Goal: Transaction & Acquisition: Obtain resource

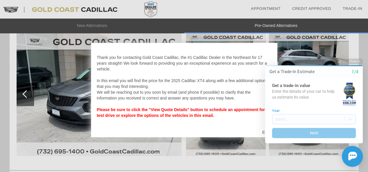
scroll to position [831, 0]
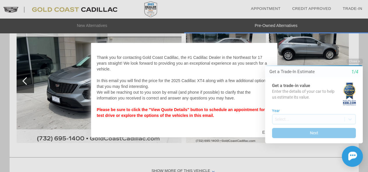
click at [363, 54] on html "Welcome! Get a Trade-In Estimate 1/4 Get a trade-in value Enter the details of …" at bounding box center [310, 54] width 115 height 0
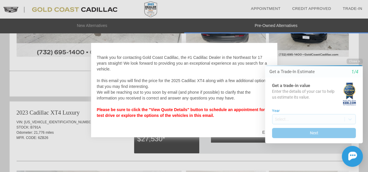
drag, startPoint x: 288, startPoint y: 75, endPoint x: 284, endPoint y: 71, distance: 5.3
click at [288, 74] on div "Get a Trade-In Estimate 1/4" at bounding box center [314, 72] width 98 height 6
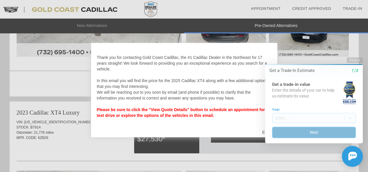
click at [312, 131] on button "Next" at bounding box center [314, 132] width 84 height 11
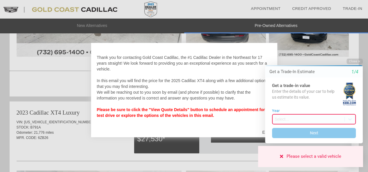
click at [290, 22] on div at bounding box center [184, 86] width 368 height 172
drag, startPoint x: 282, startPoint y: 156, endPoint x: 283, endPoint y: 153, distance: 3.3
click at [283, 156] on icon at bounding box center [281, 156] width 3 height 5
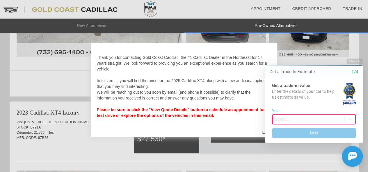
click at [284, 155] on div "Please select a valid vehicle" at bounding box center [310, 156] width 105 height 21
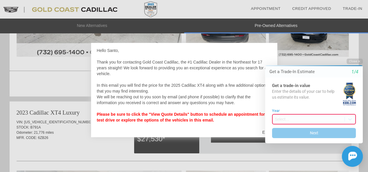
scroll to position [0, 0]
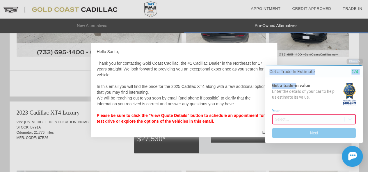
drag, startPoint x: 297, startPoint y: 79, endPoint x: 309, endPoint y: 184, distance: 104.9
click at [309, 54] on html "Welcome! Get a Trade-In Estimate 1/4 Get a trade-in value Enter the details of …" at bounding box center [310, 54] width 115 height 0
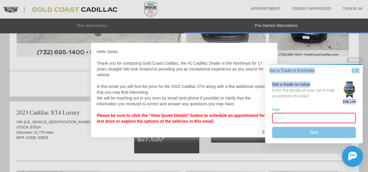
drag, startPoint x: 326, startPoint y: 80, endPoint x: 341, endPoint y: 130, distance: 52.3
click at [328, 54] on html "Welcome! Get a Trade-In Estimate 1/4 Get a trade-in value Enter the details of …" at bounding box center [310, 54] width 115 height 0
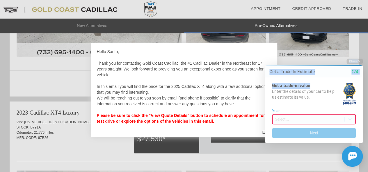
click at [336, 78] on div "Get a trade-in value Enter the details of your car to help us estimate its valu…" at bounding box center [314, 111] width 98 height 66
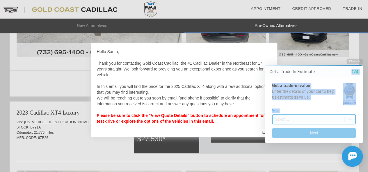
drag, startPoint x: 338, startPoint y: 61, endPoint x: 344, endPoint y: 122, distance: 60.6
click at [344, 122] on div "Close Get a Trade-In Estimate 1/4 Get a trade-in value Enter the details of you…" at bounding box center [310, 113] width 105 height 109
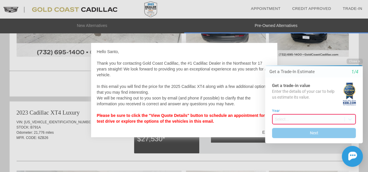
click at [366, 54] on html "Welcome! Get a Trade-In Estimate 1/4 Get a trade-in value Enter the details of …" at bounding box center [310, 54] width 115 height 0
drag, startPoint x: 359, startPoint y: 77, endPoint x: 356, endPoint y: 72, distance: 5.5
click at [356, 74] on div "Get a Trade-In Estimate 1/4 Get a trade-in value Enter the details of your car …" at bounding box center [314, 104] width 98 height 78
click at [356, 72] on icon "1/4" at bounding box center [354, 72] width 7 height 5
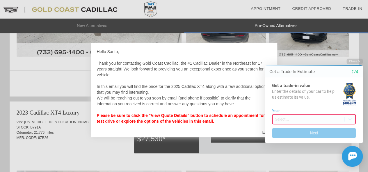
click at [354, 73] on icon "1/4" at bounding box center [354, 72] width 7 height 5
click at [342, 71] on div "Get a Trade-In Estimate 1/4" at bounding box center [314, 72] width 98 height 6
click at [354, 75] on div "Get a Trade-In Estimate 1/4" at bounding box center [314, 71] width 98 height 11
click at [354, 75] on icon "1/4" at bounding box center [354, 72] width 7 height 5
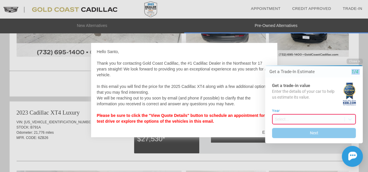
click at [355, 74] on icon "1/4" at bounding box center [354, 72] width 7 height 5
click at [357, 144] on div "Close Get a Trade-In Estimate 1/4 Get a trade-in value Enter the details of you…" at bounding box center [310, 113] width 105 height 109
drag, startPoint x: 360, startPoint y: 139, endPoint x: 354, endPoint y: 116, distance: 23.6
click at [359, 133] on div "Get a trade-in value Enter the details of your car to help us estimate its valu…" at bounding box center [314, 111] width 98 height 66
click at [351, 68] on div "Close Get a Trade-In Estimate 1/4 Get a trade-in value Enter the details of you…" at bounding box center [310, 113] width 105 height 109
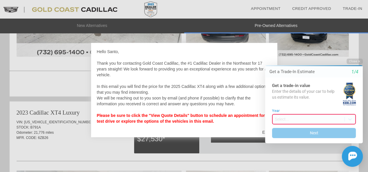
click at [357, 70] on icon "1/4" at bounding box center [354, 72] width 7 height 5
drag, startPoint x: 357, startPoint y: 69, endPoint x: 338, endPoint y: 69, distance: 19.5
click at [355, 70] on icon "1/4" at bounding box center [354, 72] width 7 height 5
click at [317, 66] on div "Get a Trade-In Estimate 1/4" at bounding box center [314, 71] width 98 height 11
click at [247, 52] on div "Hello Santo, Thank you for contacting Gold Coast Cadillac, the #1 Cadillac Deal…" at bounding box center [184, 87] width 175 height 76
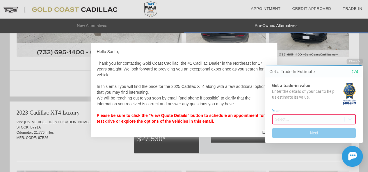
drag, startPoint x: 241, startPoint y: 51, endPoint x: 247, endPoint y: 66, distance: 15.9
click at [169, 45] on div "Hello Santo, Thank you for contacting Gold Coast Cadillac, the #1 Cadillac Deal…" at bounding box center [184, 90] width 186 height 95
click at [262, 133] on div "Close Get a Trade-In Estimate 1/4 Get a trade-in value Enter the details of you…" at bounding box center [310, 113] width 105 height 109
drag, startPoint x: 284, startPoint y: 79, endPoint x: 351, endPoint y: 73, distance: 66.3
click at [351, 73] on div "Get a Trade-In Estimate 1/4 Get a trade-in value Enter the details of your car …" at bounding box center [314, 104] width 98 height 78
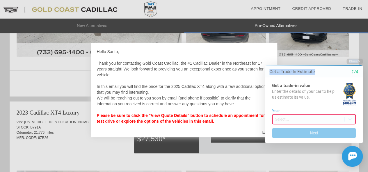
drag, startPoint x: 325, startPoint y: 69, endPoint x: 310, endPoint y: 87, distance: 23.3
click at [321, 159] on div "Close Get a Trade-In Estimate 1/4 Get a trade-in value Enter the details of you…" at bounding box center [310, 113] width 105 height 109
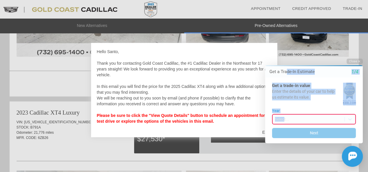
drag, startPoint x: 287, startPoint y: 70, endPoint x: 284, endPoint y: 97, distance: 26.6
click at [284, 103] on div "Get a Trade-In Estimate 1/4 Get a trade-in value Enter the details of your car …" at bounding box center [314, 104] width 98 height 78
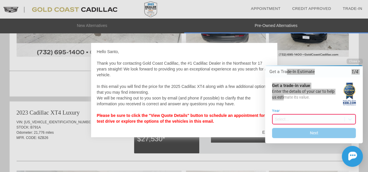
drag, startPoint x: 247, startPoint y: 25, endPoint x: 247, endPoint y: 37, distance: 11.9
click at [247, 27] on div at bounding box center [184, 86] width 368 height 172
drag, startPoint x: 243, startPoint y: 43, endPoint x: 241, endPoint y: 47, distance: 4.1
click at [241, 47] on div "Hello Santo, Thank you for contacting Gold Coast Cadillac, the #1 Cadillac Deal…" at bounding box center [184, 90] width 186 height 95
drag, startPoint x: 241, startPoint y: 46, endPoint x: 233, endPoint y: 72, distance: 27.9
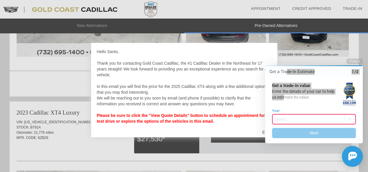
click at [234, 74] on div "Hello Santo, Thank you for contacting Gold Coast Cadillac, the #1 Cadillac Deal…" at bounding box center [184, 90] width 186 height 95
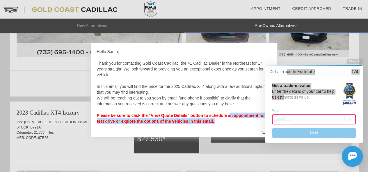
scroll to position [2, 0]
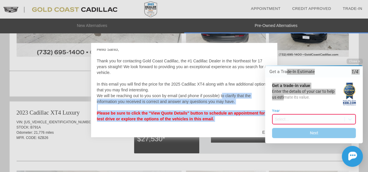
drag, startPoint x: 216, startPoint y: 134, endPoint x: 221, endPoint y: 98, distance: 35.8
click at [221, 98] on div "Hello Santo, Thank you for contacting Gold Coast Cadillac, the #1 Cadillac Deal…" at bounding box center [184, 90] width 186 height 95
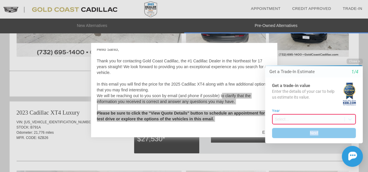
drag, startPoint x: 274, startPoint y: 139, endPoint x: 269, endPoint y: 141, distance: 5.2
click at [289, 141] on div "Get a trade-in value Enter the details of your car to help us estimate its valu…" at bounding box center [314, 111] width 98 height 66
drag, startPoint x: 269, startPoint y: 141, endPoint x: 295, endPoint y: 143, distance: 26.2
click at [302, 144] on div "Close Get a Trade-In Estimate 1/4 Get a trade-in value Enter the details of you…" at bounding box center [310, 113] width 105 height 109
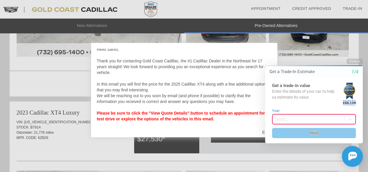
drag, startPoint x: 504, startPoint y: 197, endPoint x: 297, endPoint y: 140, distance: 214.8
click at [45, 71] on div at bounding box center [184, 86] width 368 height 172
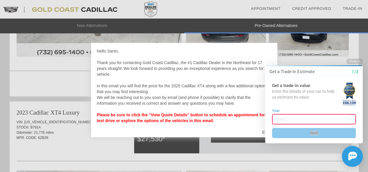
scroll to position [0, 0]
click at [354, 68] on div "Get a Trade-In Estimate 1/4" at bounding box center [314, 71] width 98 height 11
click at [341, 139] on div "Get a trade-in value Enter the details of your car to help us estimate its valu…" at bounding box center [314, 111] width 98 height 66
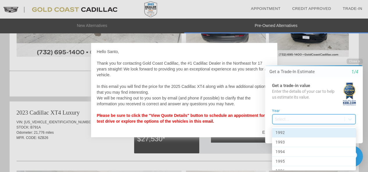
click at [290, 54] on body "Welcome! Get a Trade-In Estimate 1/4 Get a trade-in value Enter the details of …" at bounding box center [310, 54] width 115 height 0
drag, startPoint x: 298, startPoint y: 115, endPoint x: 305, endPoint y: 107, distance: 9.9
click at [299, 114] on div at bounding box center [310, 113] width 115 height 119
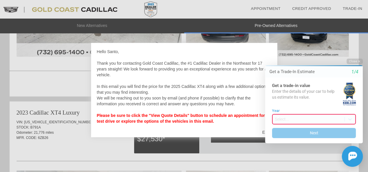
drag, startPoint x: 305, startPoint y: 107, endPoint x: 328, endPoint y: 109, distance: 23.4
click at [306, 107] on div "Get a trade-in value Enter the details of your car to help us estimate its valu…" at bounding box center [314, 111] width 98 height 66
click at [328, 109] on div "Get a trade-in value Enter the details of your car to help us estimate its valu…" at bounding box center [314, 111] width 98 height 66
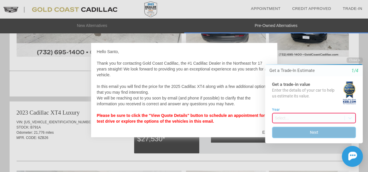
click at [316, 134] on button "Next" at bounding box center [314, 132] width 84 height 11
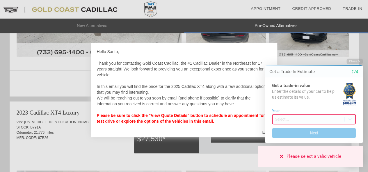
click at [281, 154] on icon at bounding box center [281, 156] width 3 height 5
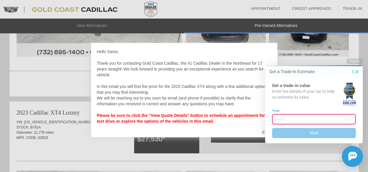
click at [280, 155] on div "Please select a valid vehicle" at bounding box center [310, 156] width 105 height 21
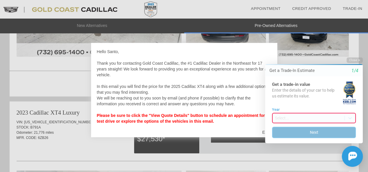
drag, startPoint x: 315, startPoint y: 133, endPoint x: 319, endPoint y: 99, distance: 34.0
click at [320, 91] on div "Get a trade-in value Enter the details of your car to help us estimate its valu…" at bounding box center [314, 110] width 98 height 67
drag, startPoint x: 322, startPoint y: 138, endPoint x: 329, endPoint y: 19, distance: 118.9
click at [329, 52] on html "Welcome! Get a Trade-In Estimate 1/4 Get a trade-in value Enter the details of …" at bounding box center [310, 52] width 115 height 0
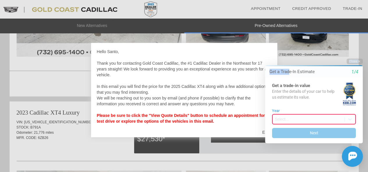
drag, startPoint x: 293, startPoint y: 54, endPoint x: 371, endPoint y: 83, distance: 83.4
click at [368, 54] on html "Welcome! Get a Trade-In Estimate 1/4 Get a trade-in value Enter the details of …" at bounding box center [310, 54] width 115 height 0
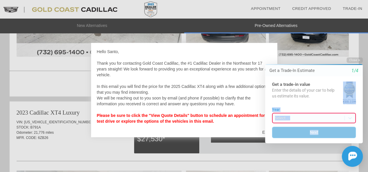
drag, startPoint x: 356, startPoint y: 93, endPoint x: 353, endPoint y: 135, distance: 42.0
click at [353, 135] on div "Get a trade-in value Enter the details of your car to help us estimate its valu…" at bounding box center [314, 110] width 98 height 67
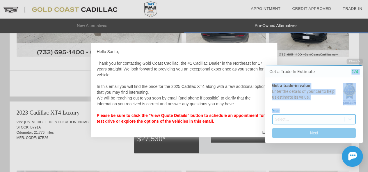
drag, startPoint x: 348, startPoint y: 76, endPoint x: 343, endPoint y: 123, distance: 48.0
click at [343, 123] on div "Get a Trade-In Estimate 1/4 Get a trade-in value Enter the details of your car …" at bounding box center [314, 104] width 98 height 78
drag, startPoint x: 306, startPoint y: 70, endPoint x: 301, endPoint y: 114, distance: 43.9
click at [301, 114] on div "Get a Trade-In Estimate 1/4 Get a trade-in value Enter the details of your car …" at bounding box center [314, 104] width 98 height 78
drag, startPoint x: 289, startPoint y: 83, endPoint x: 337, endPoint y: 113, distance: 56.7
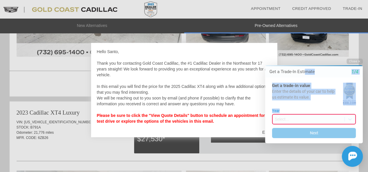
click at [337, 113] on label "Year" at bounding box center [314, 111] width 84 height 4
drag, startPoint x: 326, startPoint y: 67, endPoint x: 546, endPoint y: 107, distance: 223.7
click at [326, 67] on div "Get a Trade-In Estimate 1/4" at bounding box center [314, 71] width 98 height 11
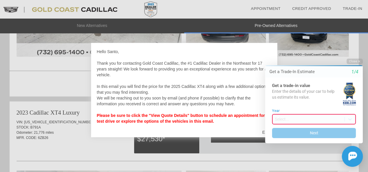
drag, startPoint x: 240, startPoint y: 51, endPoint x: 106, endPoint y: 36, distance: 134.4
click at [106, 36] on div "Hello Santo, Thank you for contacting Gold Coast Cadillac, the #1 Cadillac Deal…" at bounding box center [184, 86] width 368 height 172
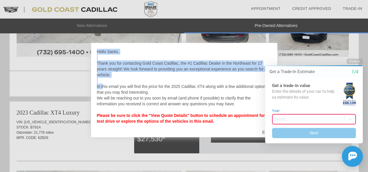
drag, startPoint x: 99, startPoint y: 84, endPoint x: 82, endPoint y: 80, distance: 17.6
click at [72, 81] on div "Hello Santo, Thank you for contacting Gold Coast Cadillac, the #1 Cadillac Deal…" at bounding box center [184, 86] width 368 height 172
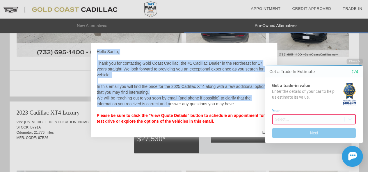
drag
click at [75, 86] on div "Hello Santo, Thank you for contacting Gold Coast Cadillac, the #1 Cadillac Deal…" at bounding box center [184, 86] width 368 height 172
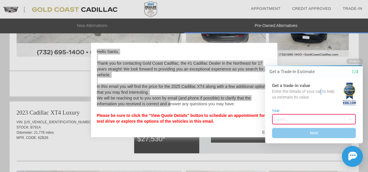
click at [321, 89] on div "Enter the details of your car to help us estimate its value." at bounding box center [307, 94] width 70 height 11
click at [297, 68] on div "Get a Trade-In Estimate 1/4" at bounding box center [314, 71] width 98 height 11
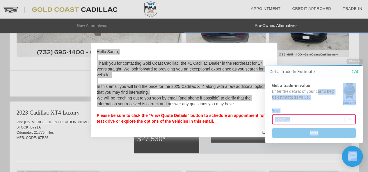
drag, startPoint x: 293, startPoint y: 150, endPoint x: 317, endPoint y: 91, distance: 64.0
click at [317, 91] on div "Close Get a Trade-In Estimate 1/4 Get a trade-in value Enter the details of you…" at bounding box center [310, 113] width 105 height 109
click at [346, 164] on button at bounding box center [352, 156] width 21 height 21
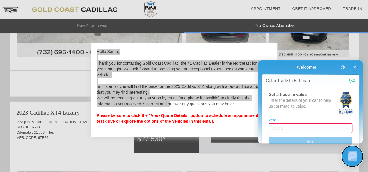
scroll to position [831, 0]
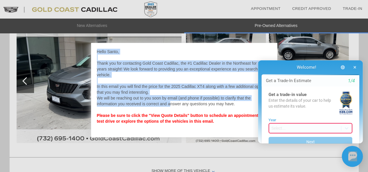
click at [211, 161] on div at bounding box center [184, 86] width 368 height 172
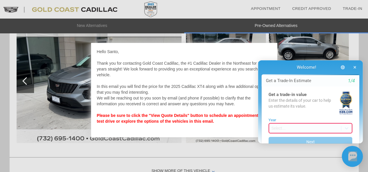
click at [211, 161] on div at bounding box center [184, 86] width 368 height 172
click at [208, 160] on div at bounding box center [184, 86] width 368 height 172
click at [205, 160] on div at bounding box center [184, 86] width 368 height 172
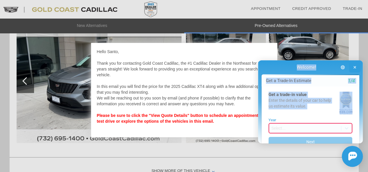
drag, startPoint x: 351, startPoint y: 84, endPoint x: 354, endPoint y: 63, distance: 21.8
click at [357, 55] on html "Welcome! Get a Trade-In Estimate 1/4 Get a trade-in value Enter the details of …" at bounding box center [310, 55] width 115 height 0
click at [356, 69] on icon "button" at bounding box center [354, 67] width 3 height 4
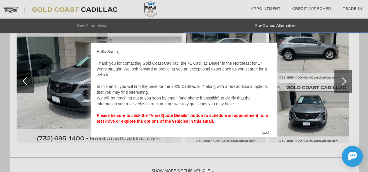
click at [356, 69] on div at bounding box center [184, 86] width 368 height 172
click at [266, 134] on div "EXIT" at bounding box center [266, 132] width 21 height 17
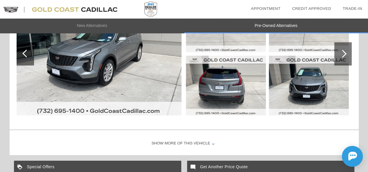
scroll to position [860, 0]
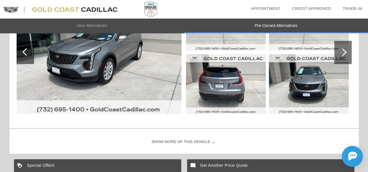
click at [196, 139] on div "Show More of this Vehicle" at bounding box center [184, 142] width 349 height 23
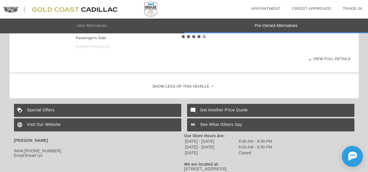
scroll to position [1054, 0]
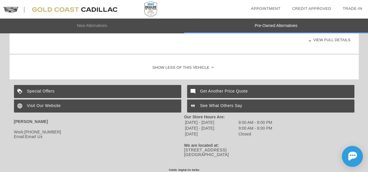
click at [47, 88] on div "Special Offers" at bounding box center [97, 91] width 167 height 13
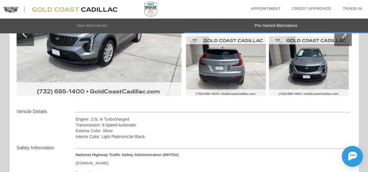
scroll to position [821, 0]
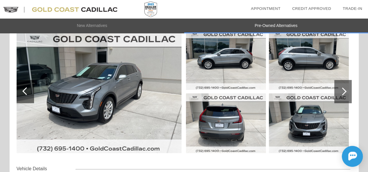
click at [126, 86] on img at bounding box center [99, 91] width 165 height 123
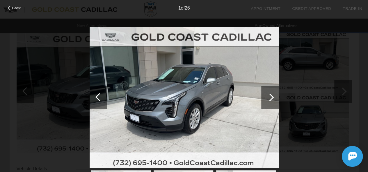
click at [269, 97] on div at bounding box center [270, 98] width 8 height 8
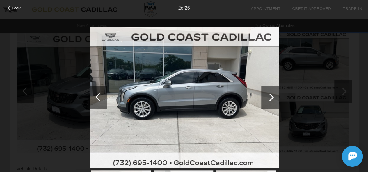
click at [271, 99] on div at bounding box center [270, 98] width 8 height 8
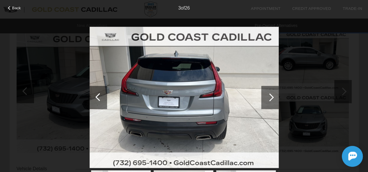
click at [271, 99] on div at bounding box center [270, 98] width 8 height 8
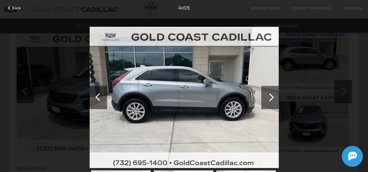
click at [271, 99] on div at bounding box center [270, 98] width 8 height 8
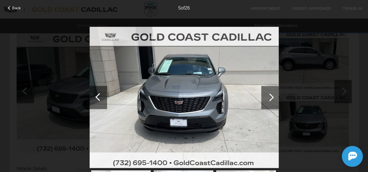
click at [271, 99] on div at bounding box center [270, 98] width 8 height 8
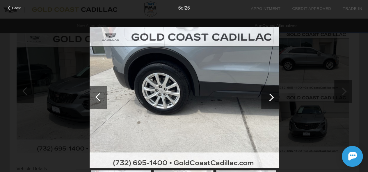
click at [271, 99] on div at bounding box center [270, 98] width 8 height 8
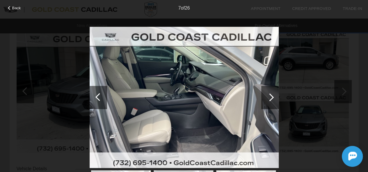
click at [272, 96] on div at bounding box center [270, 98] width 8 height 8
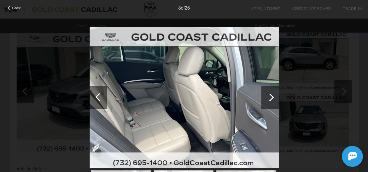
click at [272, 96] on div at bounding box center [270, 98] width 8 height 8
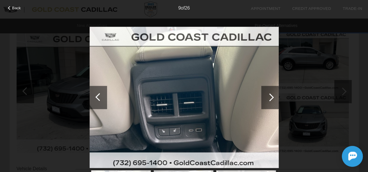
click at [272, 97] on div at bounding box center [270, 98] width 8 height 8
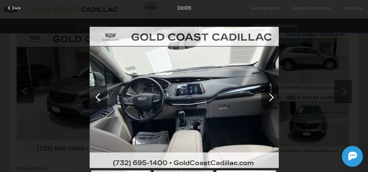
click at [273, 97] on div at bounding box center [270, 98] width 8 height 8
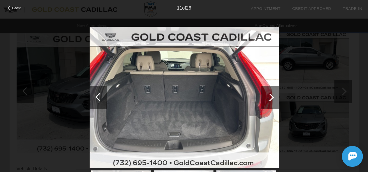
click at [273, 98] on div at bounding box center [270, 98] width 8 height 8
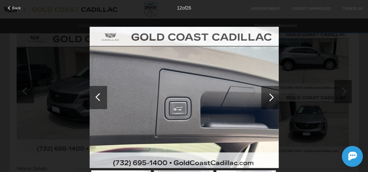
click at [272, 98] on div at bounding box center [270, 98] width 8 height 8
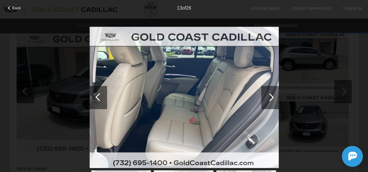
click at [269, 100] on div at bounding box center [270, 98] width 8 height 8
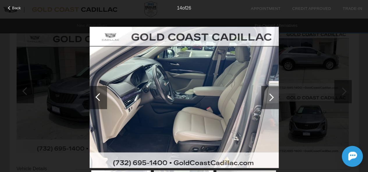
click at [269, 101] on div at bounding box center [270, 98] width 8 height 8
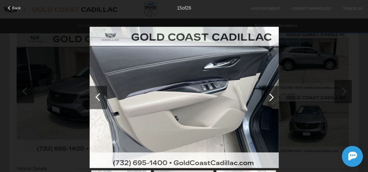
click at [269, 101] on div at bounding box center [270, 98] width 8 height 8
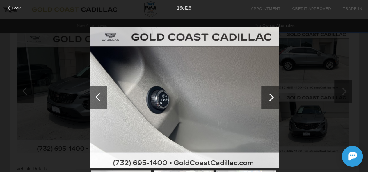
click at [269, 101] on div at bounding box center [270, 98] width 8 height 8
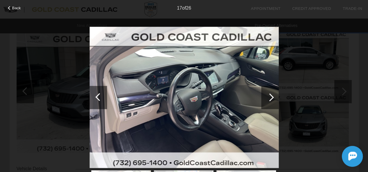
click at [269, 101] on div at bounding box center [269, 97] width 17 height 23
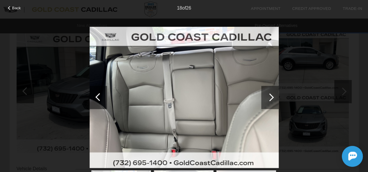
click at [269, 101] on div at bounding box center [269, 97] width 17 height 23
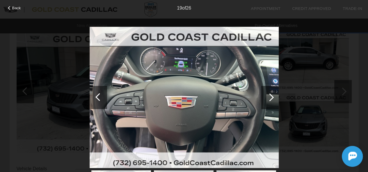
click at [269, 101] on div at bounding box center [269, 97] width 17 height 23
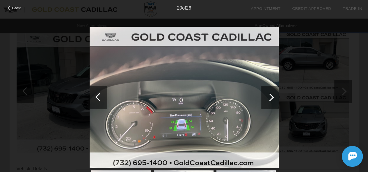
click at [269, 102] on div at bounding box center [269, 97] width 17 height 23
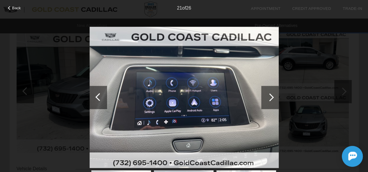
click at [269, 102] on div at bounding box center [269, 97] width 17 height 23
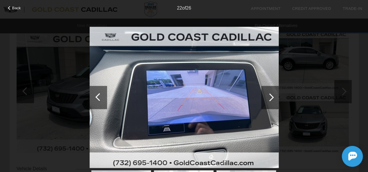
click at [269, 102] on div at bounding box center [269, 97] width 17 height 23
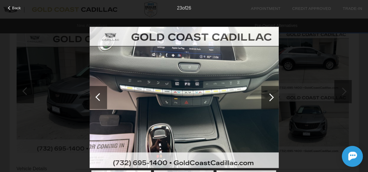
click at [270, 102] on div at bounding box center [269, 97] width 17 height 23
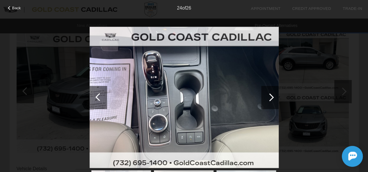
click at [270, 102] on div at bounding box center [269, 97] width 17 height 23
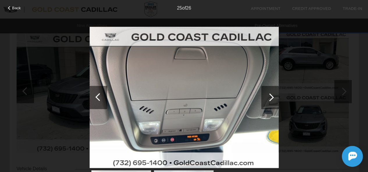
click at [270, 103] on div at bounding box center [269, 97] width 17 height 23
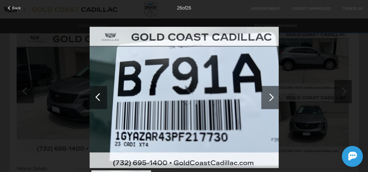
click at [270, 103] on div at bounding box center [269, 97] width 17 height 23
click at [272, 95] on div at bounding box center [269, 97] width 17 height 23
click at [272, 96] on div at bounding box center [270, 98] width 8 height 8
click at [309, 82] on div "Back 26 of 26" at bounding box center [184, 86] width 368 height 172
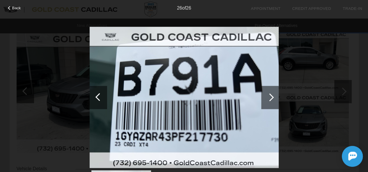
click at [303, 82] on div "Back 26 of 26" at bounding box center [184, 86] width 368 height 172
click at [18, 7] on span "Back" at bounding box center [16, 8] width 9 height 4
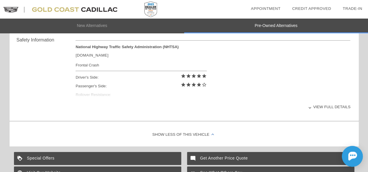
scroll to position [995, 0]
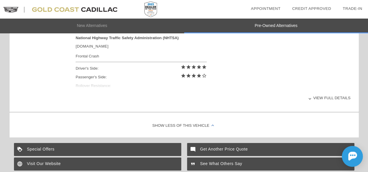
click at [319, 94] on div "View full details" at bounding box center [213, 98] width 275 height 14
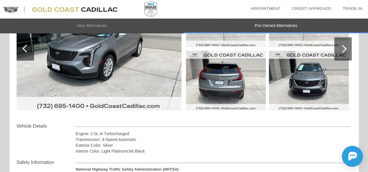
scroll to position [850, 0]
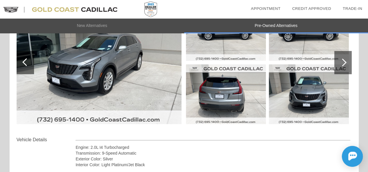
click at [221, 93] on img at bounding box center [226, 95] width 80 height 60
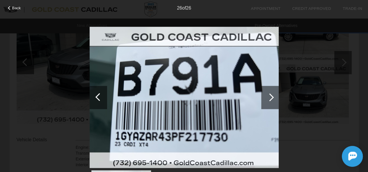
click at [269, 99] on div at bounding box center [270, 98] width 8 height 8
click at [272, 98] on div at bounding box center [270, 98] width 8 height 8
click at [269, 98] on div at bounding box center [270, 98] width 8 height 8
click at [13, 7] on span "Back" at bounding box center [16, 8] width 9 height 4
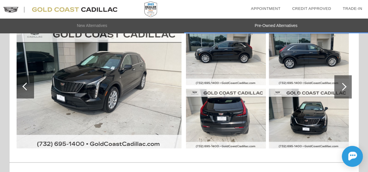
scroll to position [617, 0]
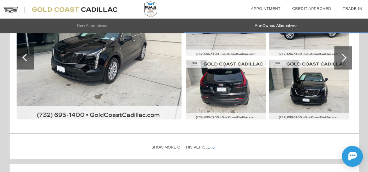
click at [99, 67] on img at bounding box center [99, 58] width 165 height 123
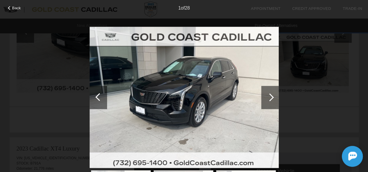
scroll to position [705, 0]
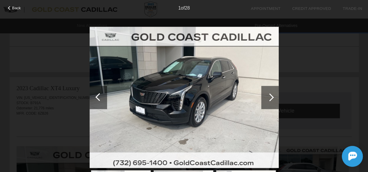
click at [273, 97] on div at bounding box center [270, 98] width 8 height 8
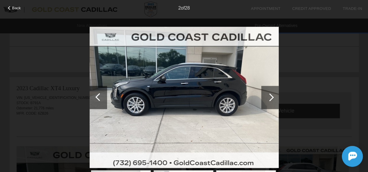
click at [273, 98] on div at bounding box center [270, 98] width 8 height 8
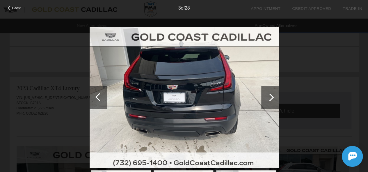
click at [272, 99] on div at bounding box center [269, 97] width 17 height 23
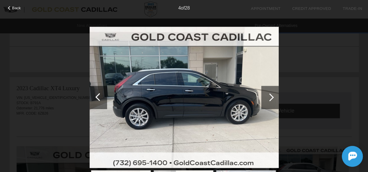
click at [271, 99] on div at bounding box center [269, 97] width 17 height 23
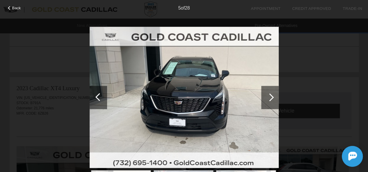
click at [271, 99] on div at bounding box center [269, 97] width 17 height 23
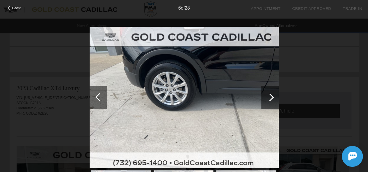
click at [271, 100] on div at bounding box center [269, 97] width 17 height 23
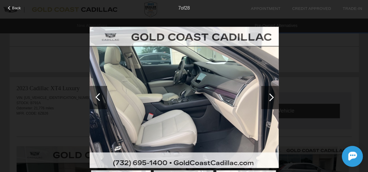
click at [271, 100] on div at bounding box center [269, 97] width 17 height 23
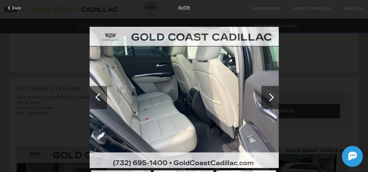
click at [271, 100] on div at bounding box center [269, 97] width 17 height 23
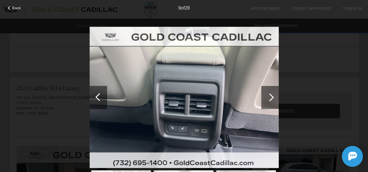
click at [271, 100] on div at bounding box center [269, 97] width 17 height 23
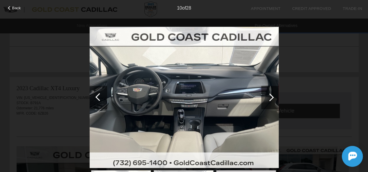
click at [271, 100] on div at bounding box center [269, 97] width 17 height 23
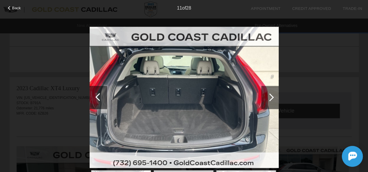
click at [271, 100] on div at bounding box center [269, 97] width 17 height 23
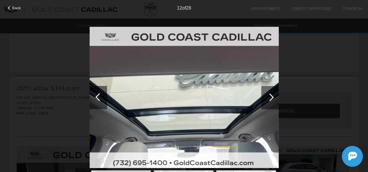
click at [271, 100] on div at bounding box center [269, 97] width 17 height 23
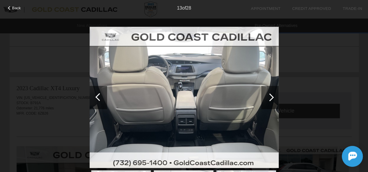
click at [271, 100] on div at bounding box center [269, 97] width 17 height 23
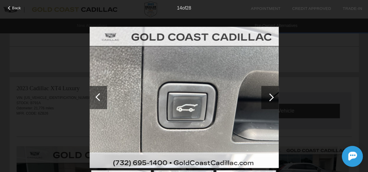
click at [271, 101] on div at bounding box center [269, 97] width 17 height 23
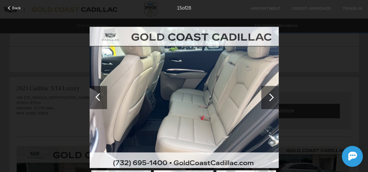
click at [271, 101] on div at bounding box center [269, 97] width 17 height 23
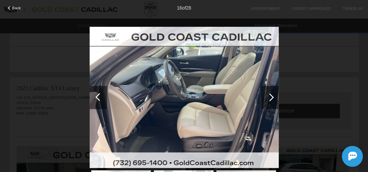
click at [271, 101] on div at bounding box center [269, 97] width 17 height 23
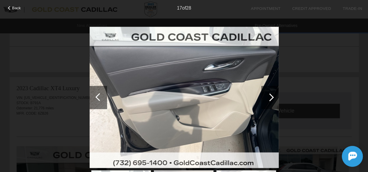
click at [271, 102] on div at bounding box center [269, 97] width 17 height 23
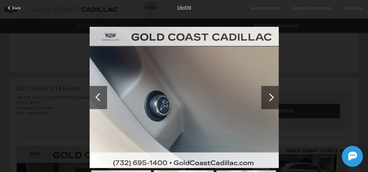
click at [271, 102] on div at bounding box center [269, 97] width 17 height 23
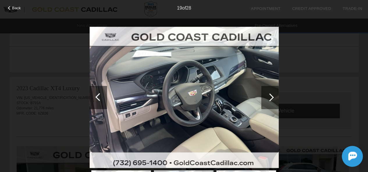
click at [271, 102] on div at bounding box center [269, 97] width 17 height 23
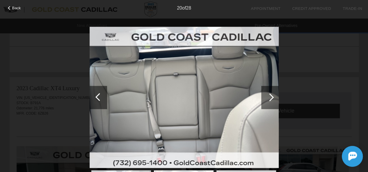
click at [271, 102] on div at bounding box center [269, 97] width 17 height 23
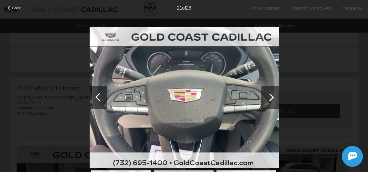
click at [271, 102] on div at bounding box center [269, 97] width 17 height 23
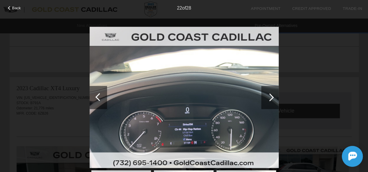
click at [271, 102] on div at bounding box center [269, 97] width 17 height 23
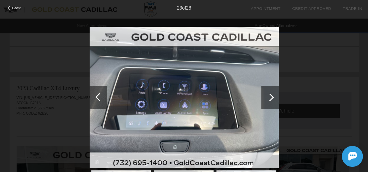
click at [271, 102] on div at bounding box center [269, 97] width 17 height 23
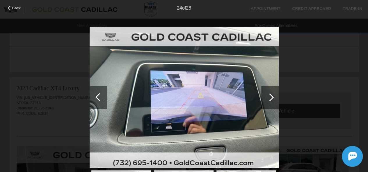
click at [271, 102] on div at bounding box center [269, 97] width 17 height 23
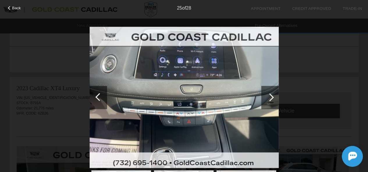
click at [271, 102] on div at bounding box center [269, 97] width 17 height 23
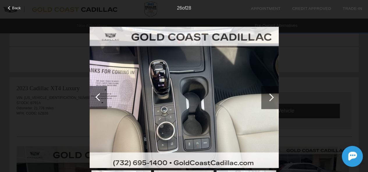
click at [271, 102] on div at bounding box center [269, 97] width 17 height 23
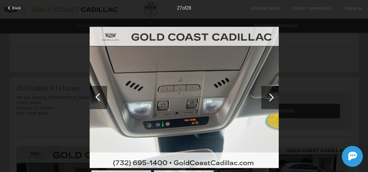
click at [271, 102] on div at bounding box center [269, 97] width 17 height 23
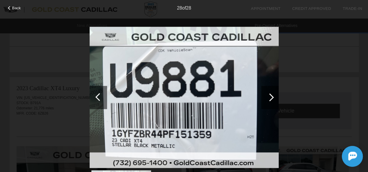
click at [271, 102] on div at bounding box center [269, 97] width 17 height 23
click at [13, 6] on span "Back" at bounding box center [16, 8] width 9 height 4
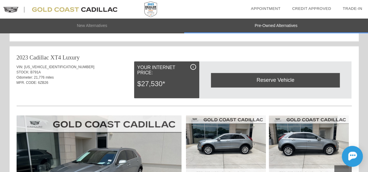
scroll to position [821, 0]
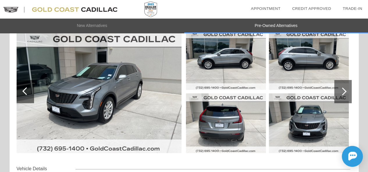
click at [115, 83] on img at bounding box center [99, 91] width 165 height 123
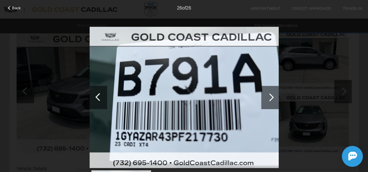
click at [272, 98] on div at bounding box center [270, 98] width 8 height 8
click at [271, 98] on div at bounding box center [270, 98] width 8 height 8
click at [275, 96] on div at bounding box center [269, 97] width 17 height 23
click at [275, 97] on div at bounding box center [269, 97] width 17 height 23
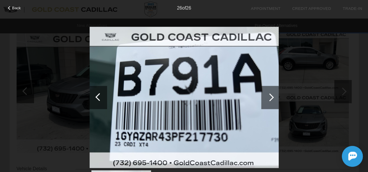
click at [11, 7] on div "Back" at bounding box center [14, 7] width 29 height 3
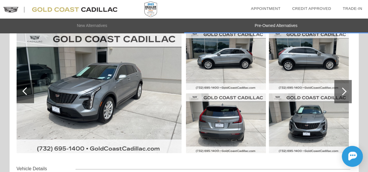
click at [224, 114] on img at bounding box center [226, 124] width 80 height 60
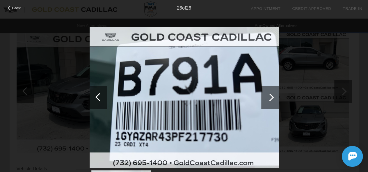
click at [271, 97] on div at bounding box center [270, 98] width 8 height 8
click at [19, 8] on span "Back" at bounding box center [16, 8] width 9 height 4
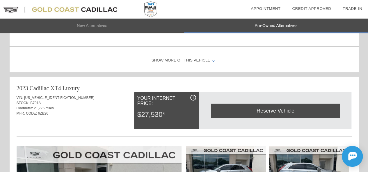
scroll to position [734, 0]
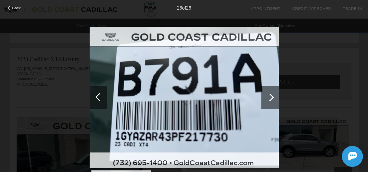
click at [273, 96] on div at bounding box center [269, 97] width 17 height 23
click at [269, 96] on div at bounding box center [270, 98] width 8 height 8
drag, startPoint x: 269, startPoint y: 96, endPoint x: 224, endPoint y: 102, distance: 45.7
click at [269, 97] on div at bounding box center [270, 98] width 8 height 8
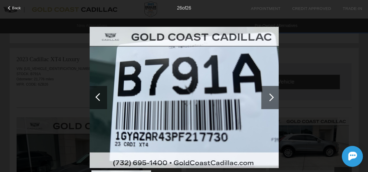
click at [96, 97] on div at bounding box center [98, 97] width 17 height 23
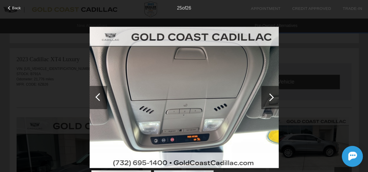
click at [96, 97] on div at bounding box center [99, 97] width 8 height 8
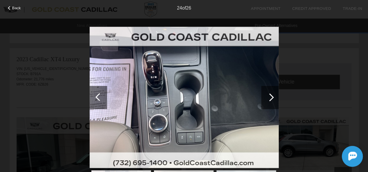
click at [96, 98] on div at bounding box center [99, 97] width 8 height 8
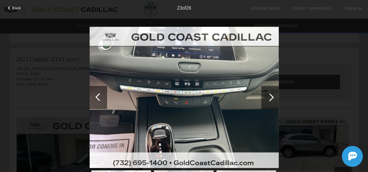
click at [96, 98] on div at bounding box center [99, 97] width 8 height 8
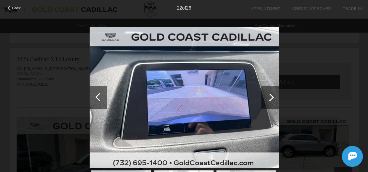
click at [97, 98] on div at bounding box center [99, 97] width 8 height 8
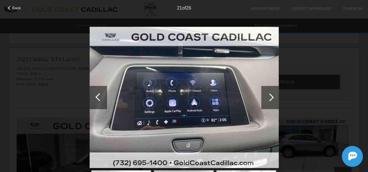
click at [97, 98] on div at bounding box center [99, 97] width 8 height 8
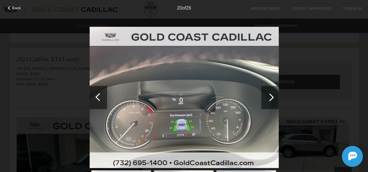
click at [97, 98] on div at bounding box center [99, 97] width 8 height 8
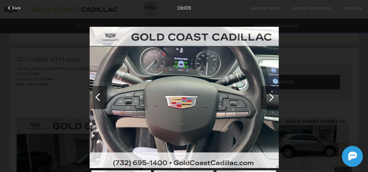
click at [97, 98] on div at bounding box center [99, 97] width 8 height 8
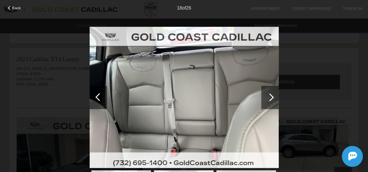
click at [97, 98] on div at bounding box center [99, 97] width 8 height 8
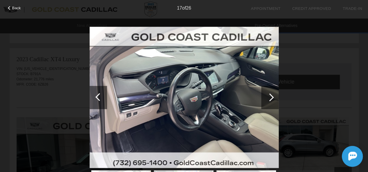
click at [97, 98] on div at bounding box center [99, 97] width 8 height 8
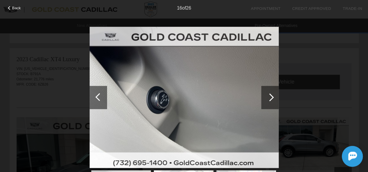
click at [97, 98] on div at bounding box center [99, 97] width 8 height 8
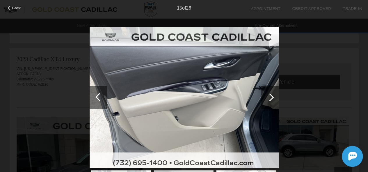
click at [97, 98] on div at bounding box center [99, 97] width 8 height 8
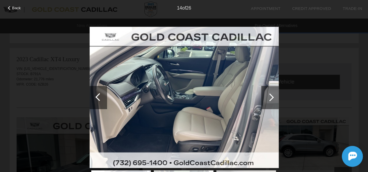
click at [97, 98] on div at bounding box center [99, 97] width 8 height 8
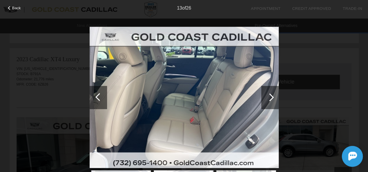
click at [97, 98] on div at bounding box center [99, 97] width 8 height 8
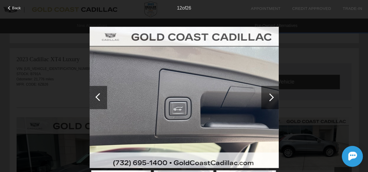
click at [97, 98] on div at bounding box center [99, 97] width 8 height 8
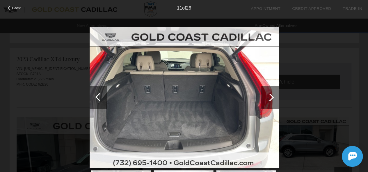
click at [97, 98] on div at bounding box center [99, 97] width 8 height 8
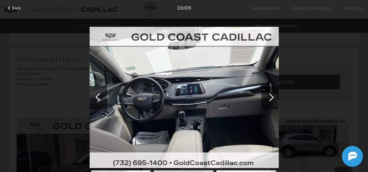
click at [97, 98] on div at bounding box center [99, 97] width 8 height 8
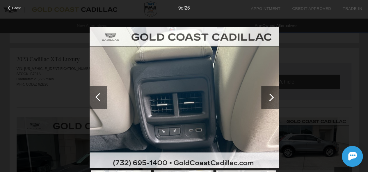
click at [97, 99] on div at bounding box center [99, 97] width 8 height 8
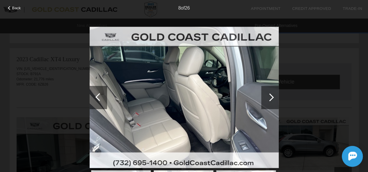
click at [97, 99] on div at bounding box center [99, 97] width 8 height 8
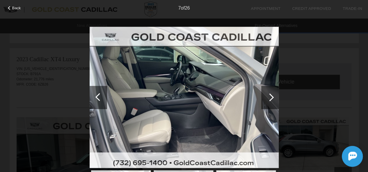
click at [97, 99] on div at bounding box center [99, 97] width 8 height 8
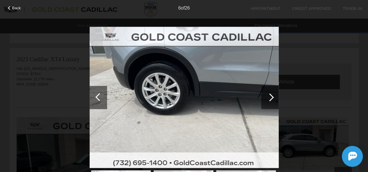
click at [97, 99] on div at bounding box center [99, 97] width 8 height 8
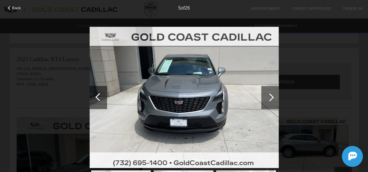
click at [97, 99] on div at bounding box center [99, 97] width 8 height 8
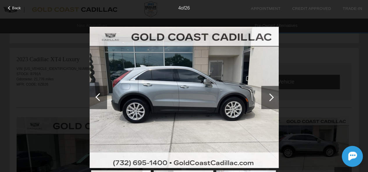
click at [97, 99] on div at bounding box center [99, 97] width 8 height 8
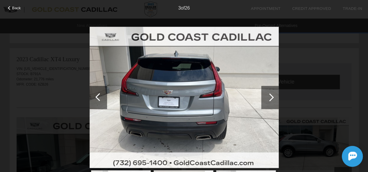
click at [97, 99] on div at bounding box center [99, 97] width 8 height 8
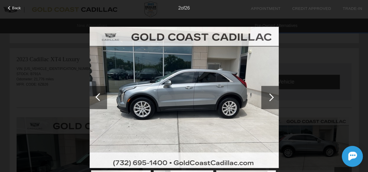
click at [97, 99] on div at bounding box center [99, 97] width 8 height 8
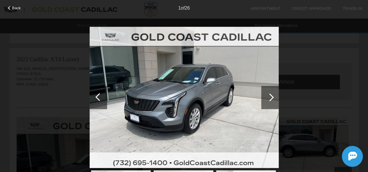
click at [97, 99] on div at bounding box center [99, 97] width 8 height 8
click at [5, 10] on div "1 of 26" at bounding box center [184, 6] width 368 height 12
click at [11, 12] on div "Back 1 of 26" at bounding box center [184, 86] width 368 height 172
click at [14, 8] on span "Back" at bounding box center [16, 8] width 9 height 4
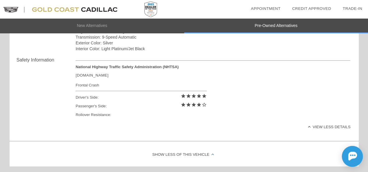
scroll to position [1054, 0]
